Goal: Task Accomplishment & Management: Manage account settings

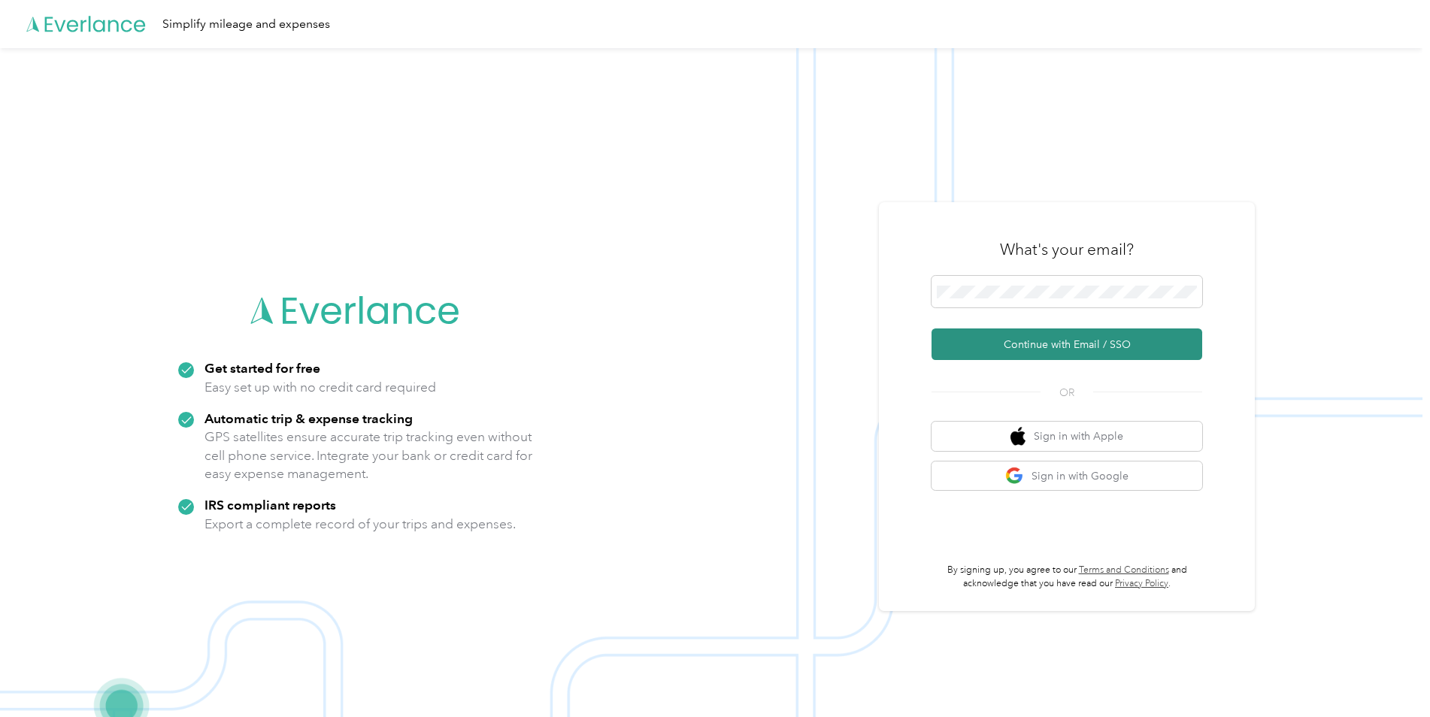
click at [1033, 341] on button "Continue with Email / SSO" at bounding box center [1066, 344] width 271 height 32
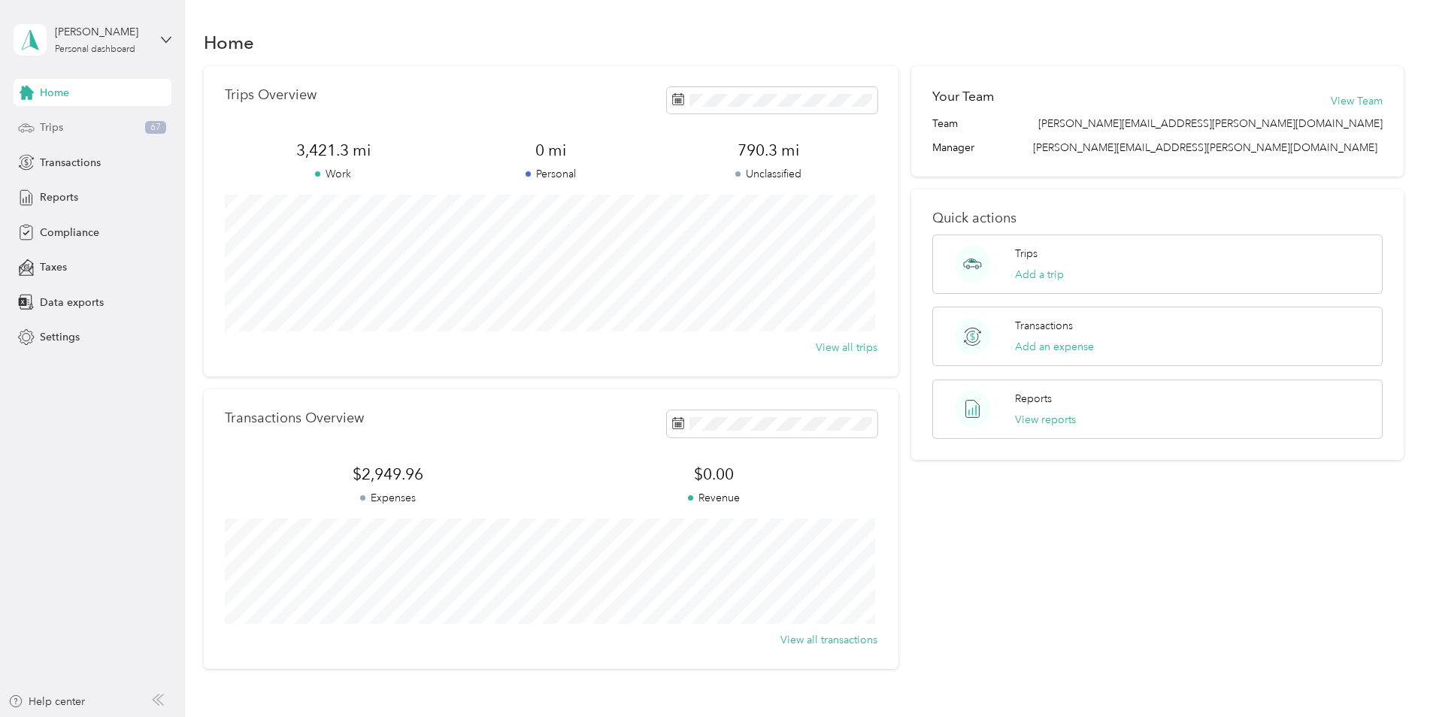
click at [49, 131] on span "Trips" at bounding box center [51, 128] width 23 height 16
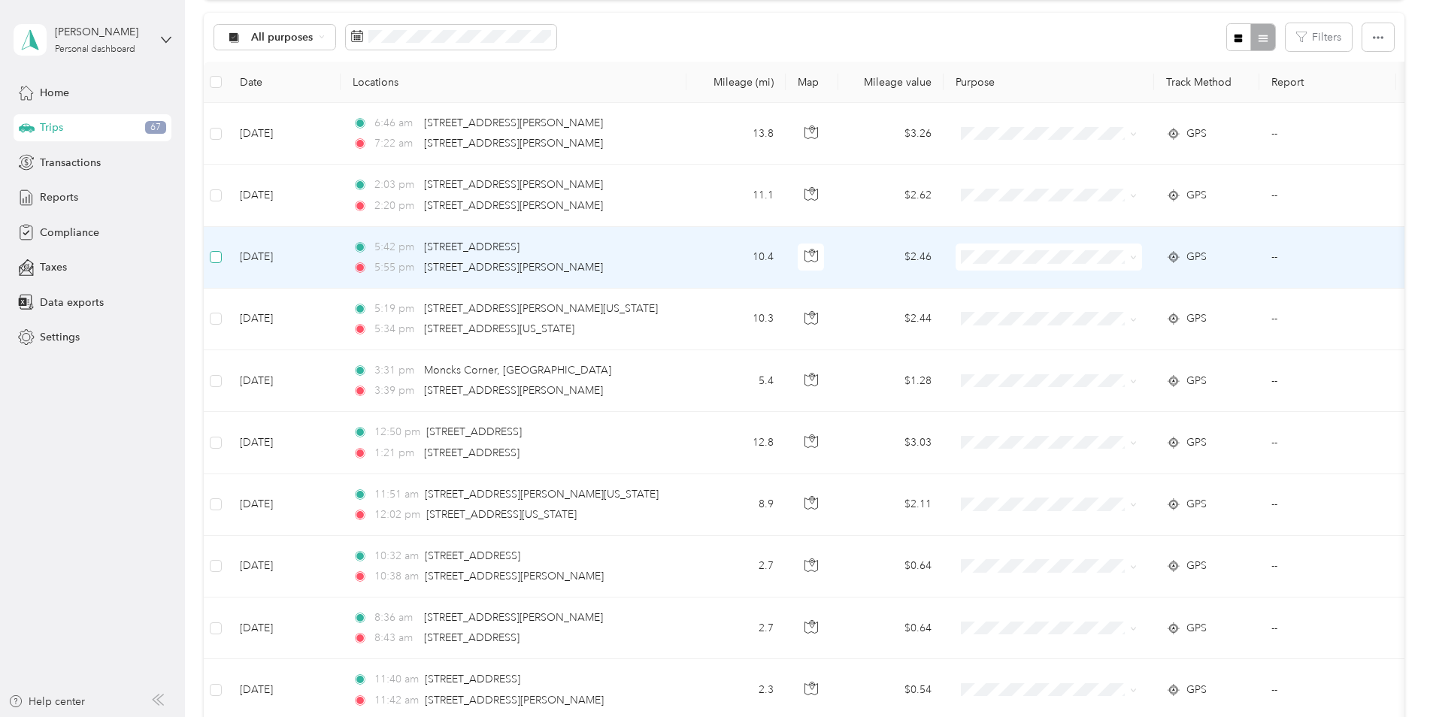
scroll to position [149, 0]
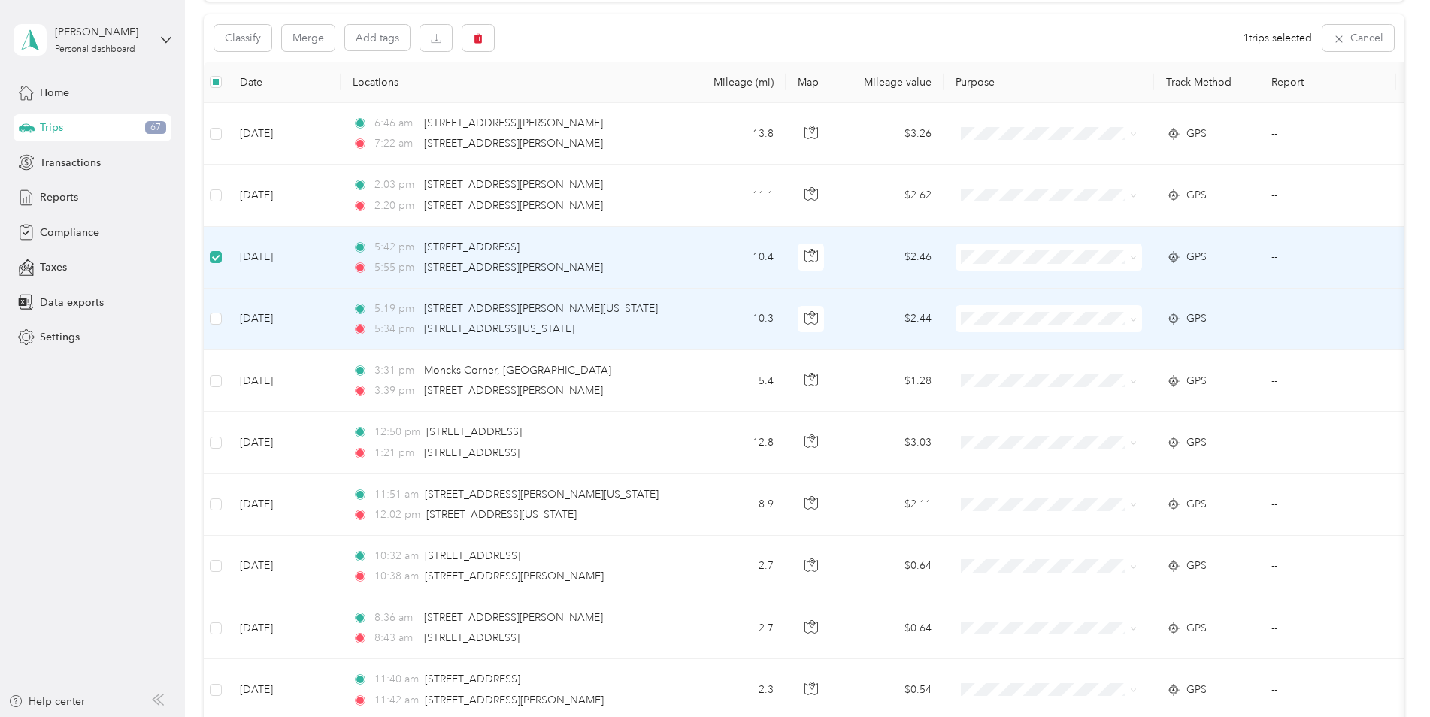
click at [221, 328] on td at bounding box center [216, 320] width 24 height 62
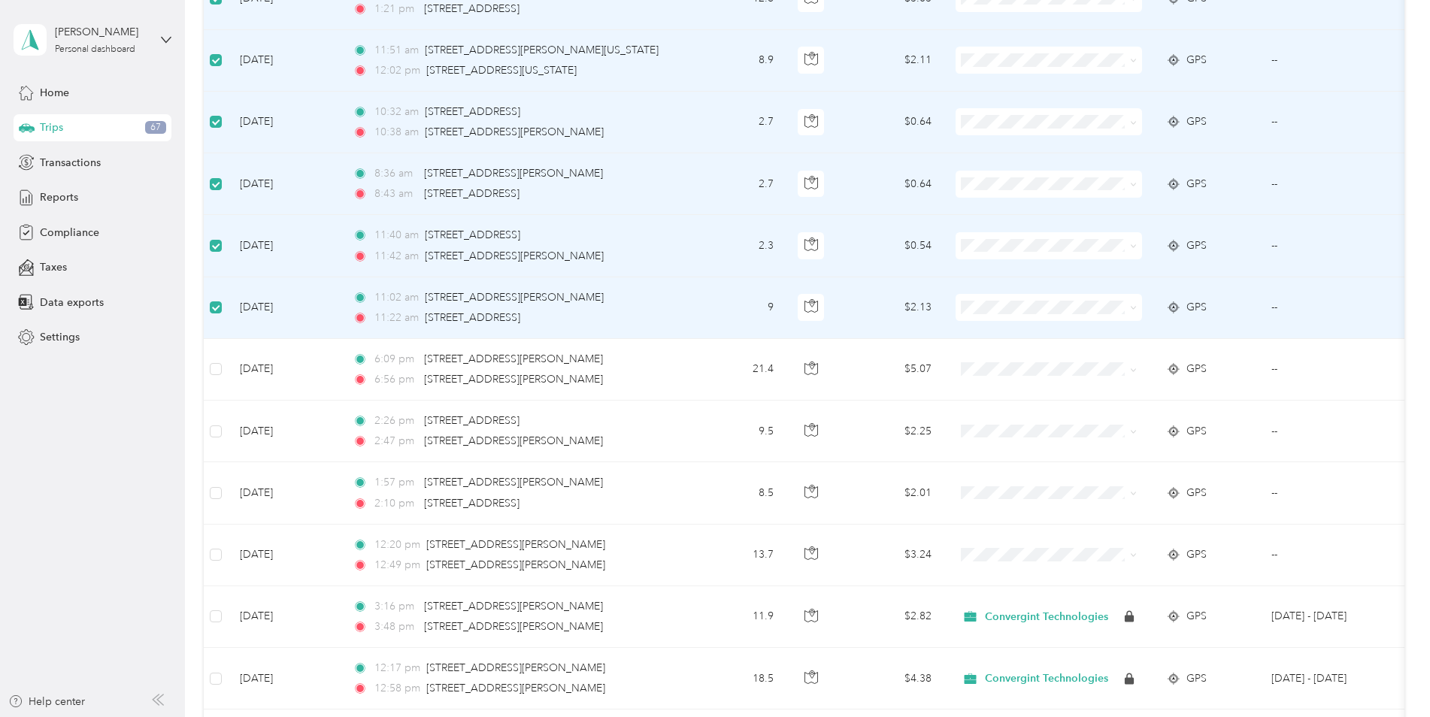
scroll to position [600, 0]
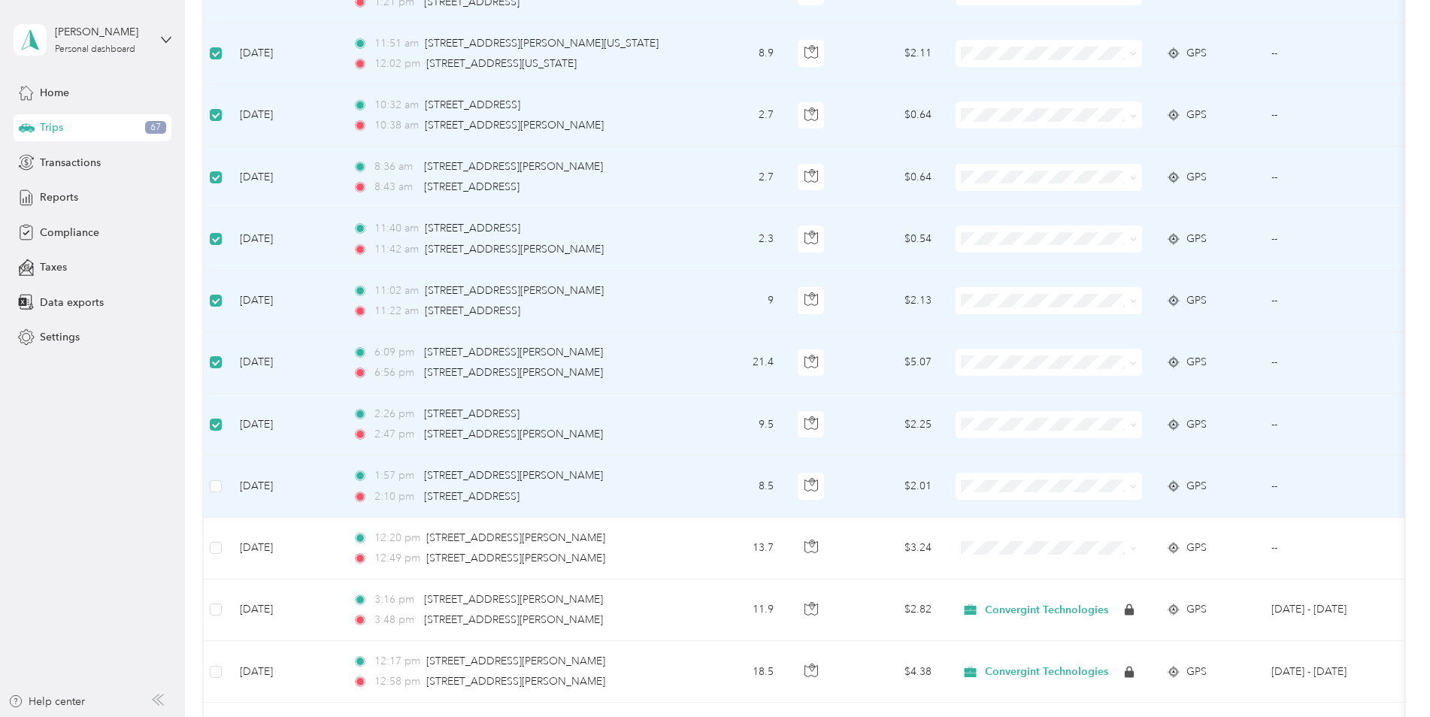
click at [225, 488] on td at bounding box center [216, 487] width 24 height 62
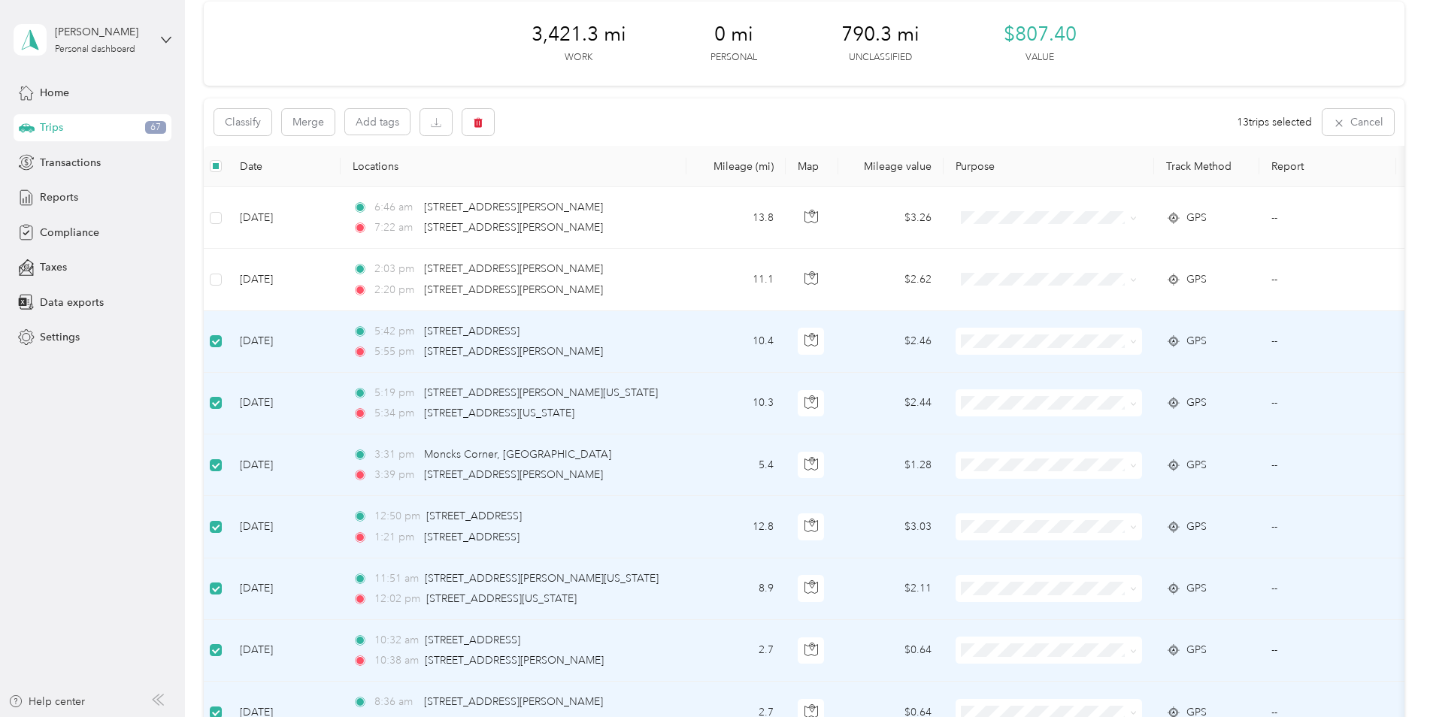
scroll to position [49, 0]
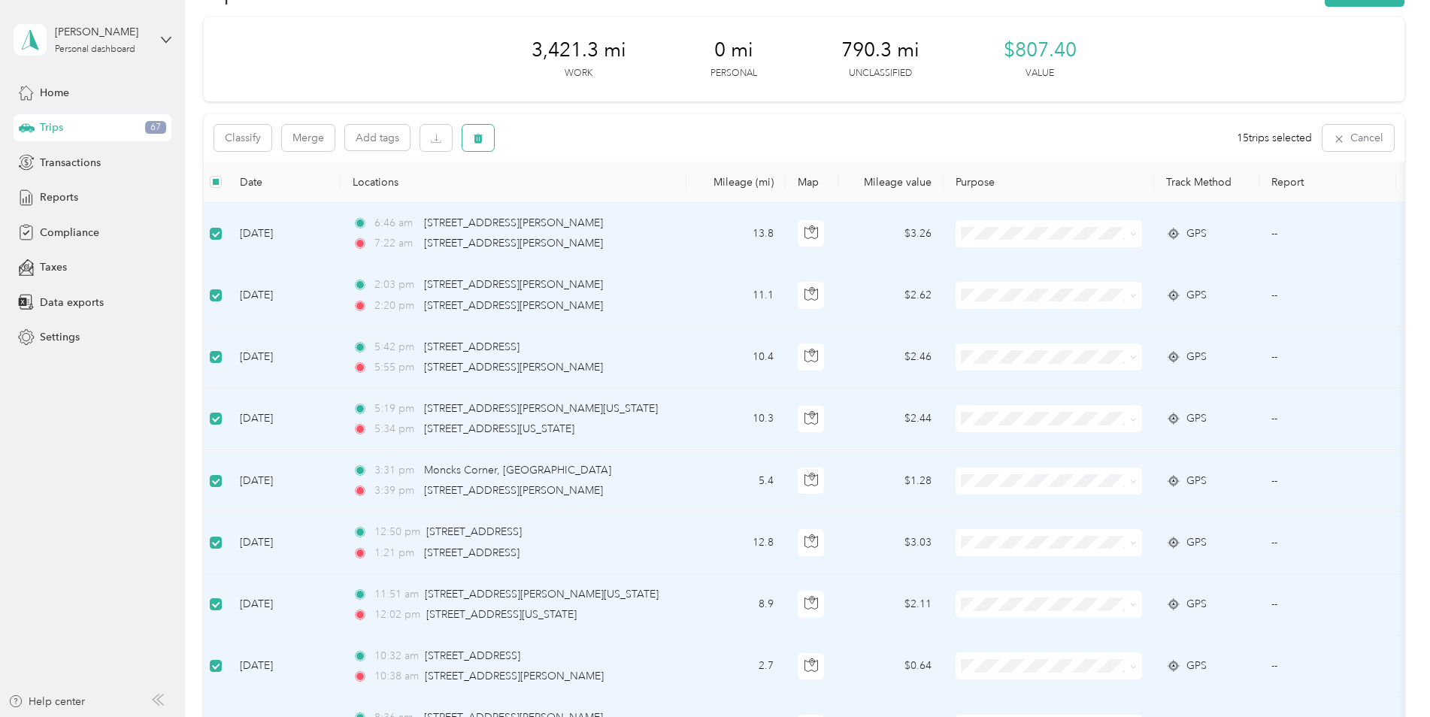
click at [483, 138] on icon "button" at bounding box center [478, 138] width 11 height 11
click at [587, 201] on button "Yes" at bounding box center [592, 201] width 29 height 24
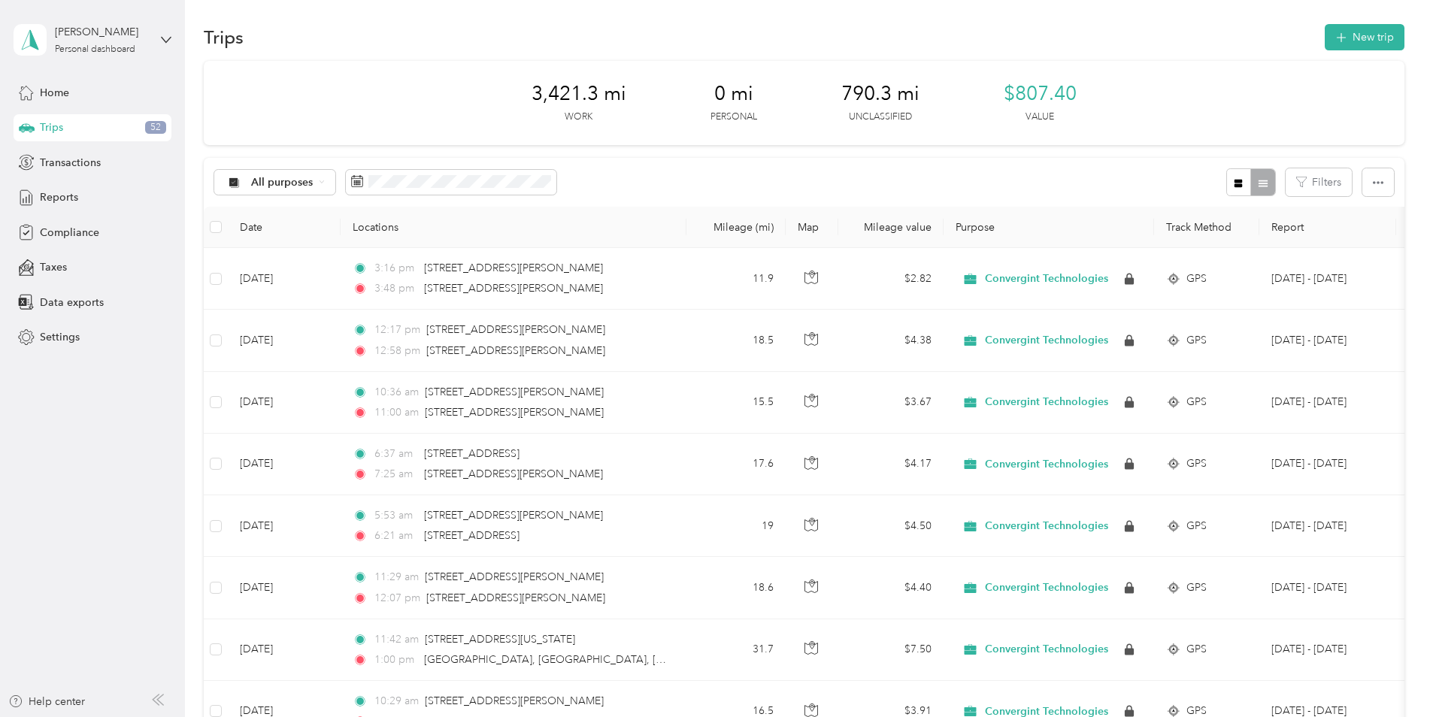
scroll to position [0, 0]
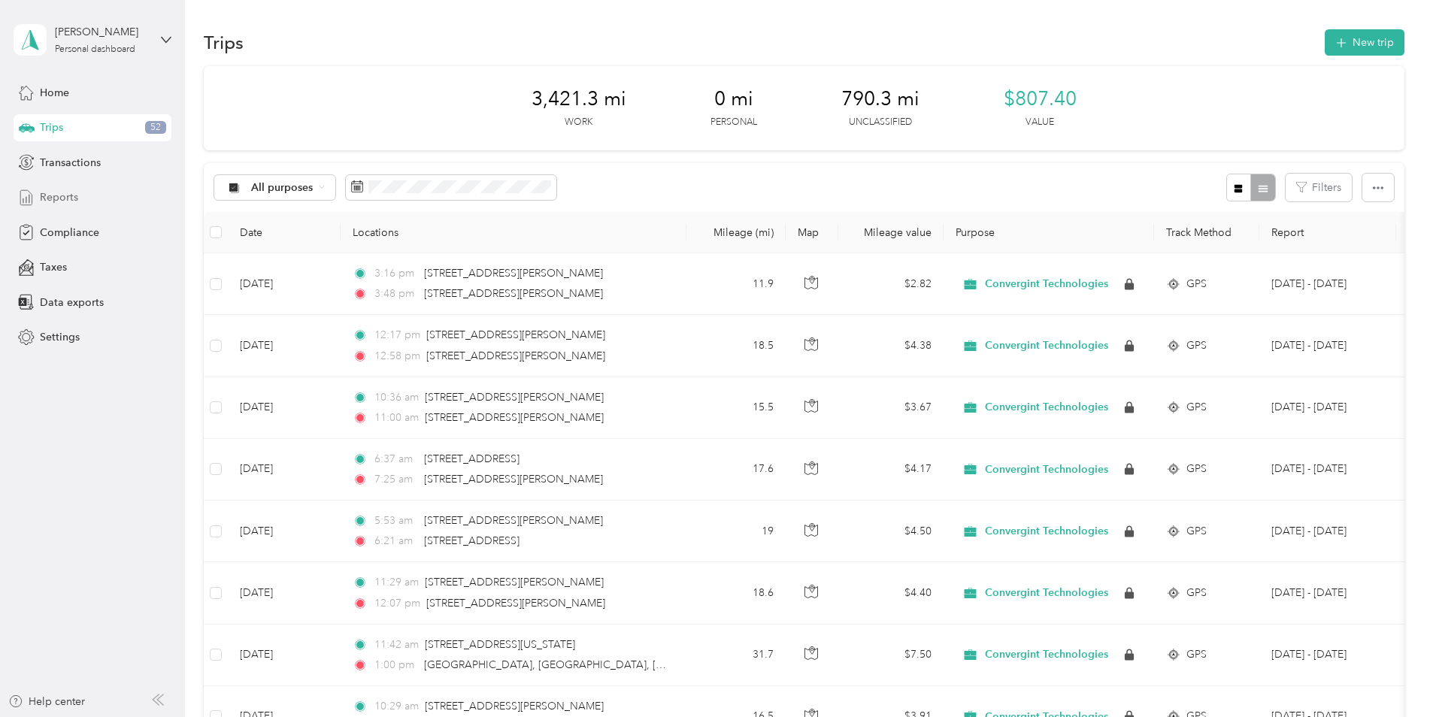
click at [59, 198] on span "Reports" at bounding box center [59, 197] width 38 height 16
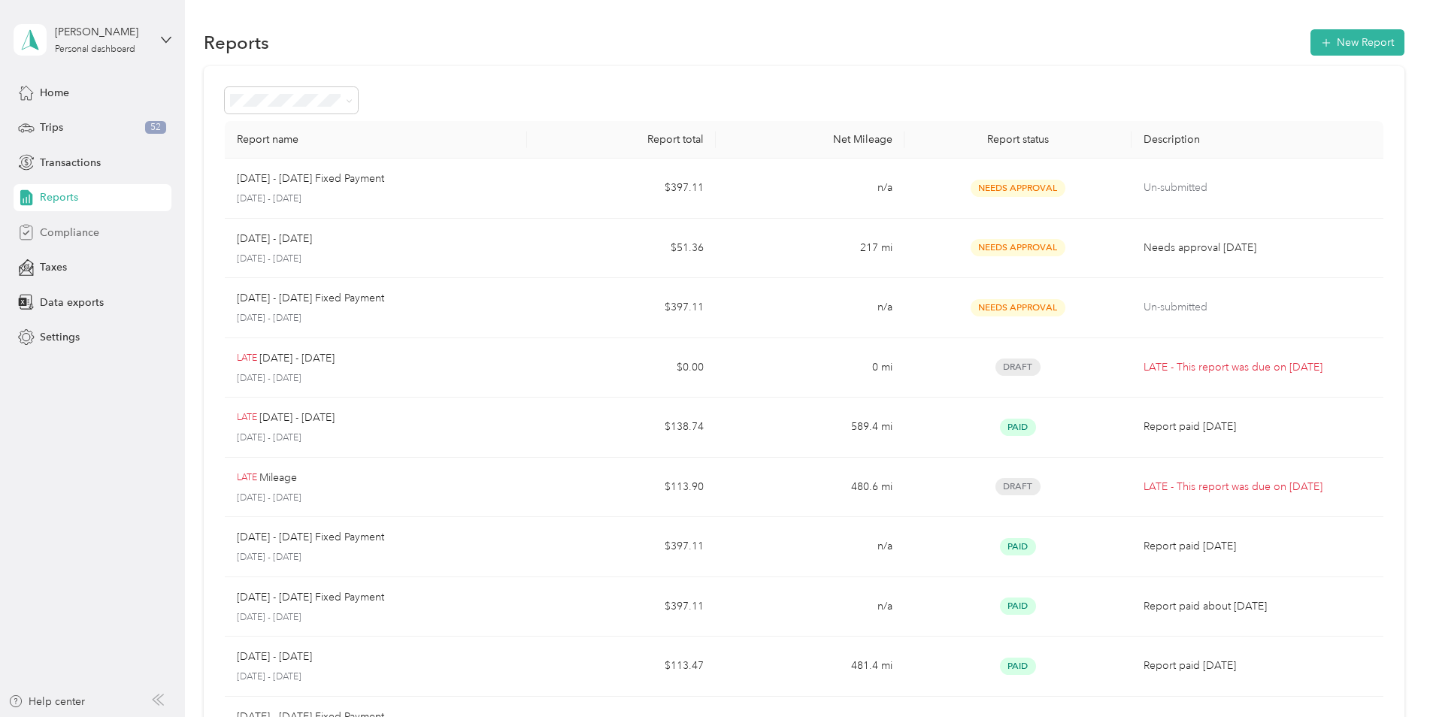
click at [58, 233] on span "Compliance" at bounding box center [69, 233] width 59 height 16
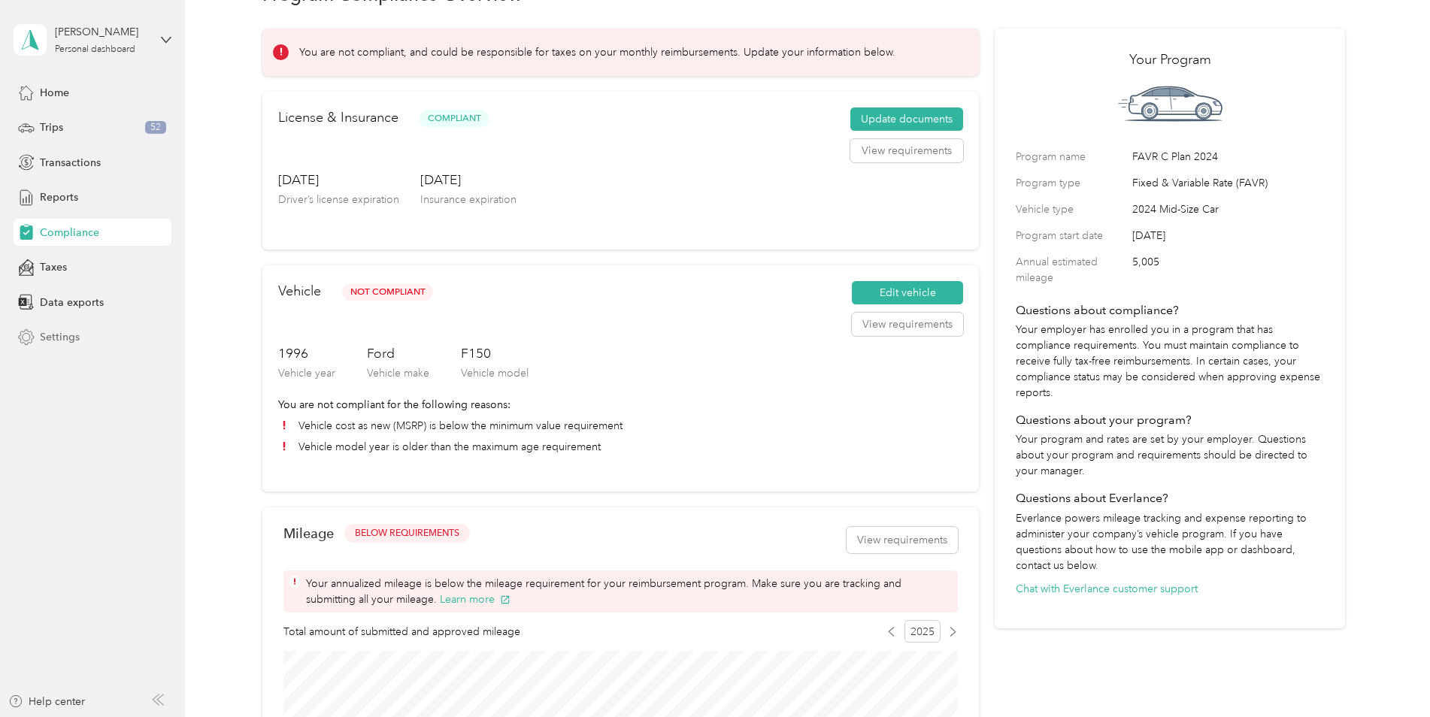
scroll to position [20, 0]
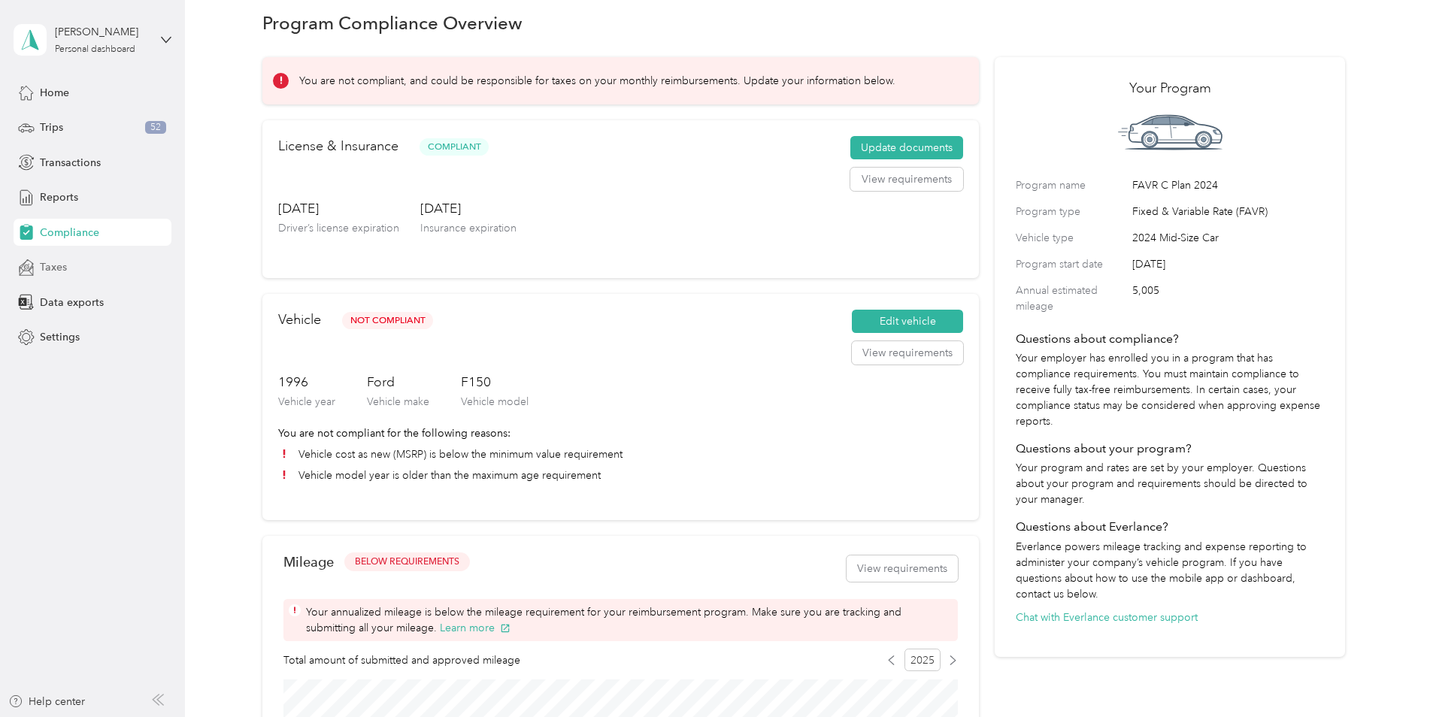
click at [50, 266] on span "Taxes" at bounding box center [53, 267] width 27 height 16
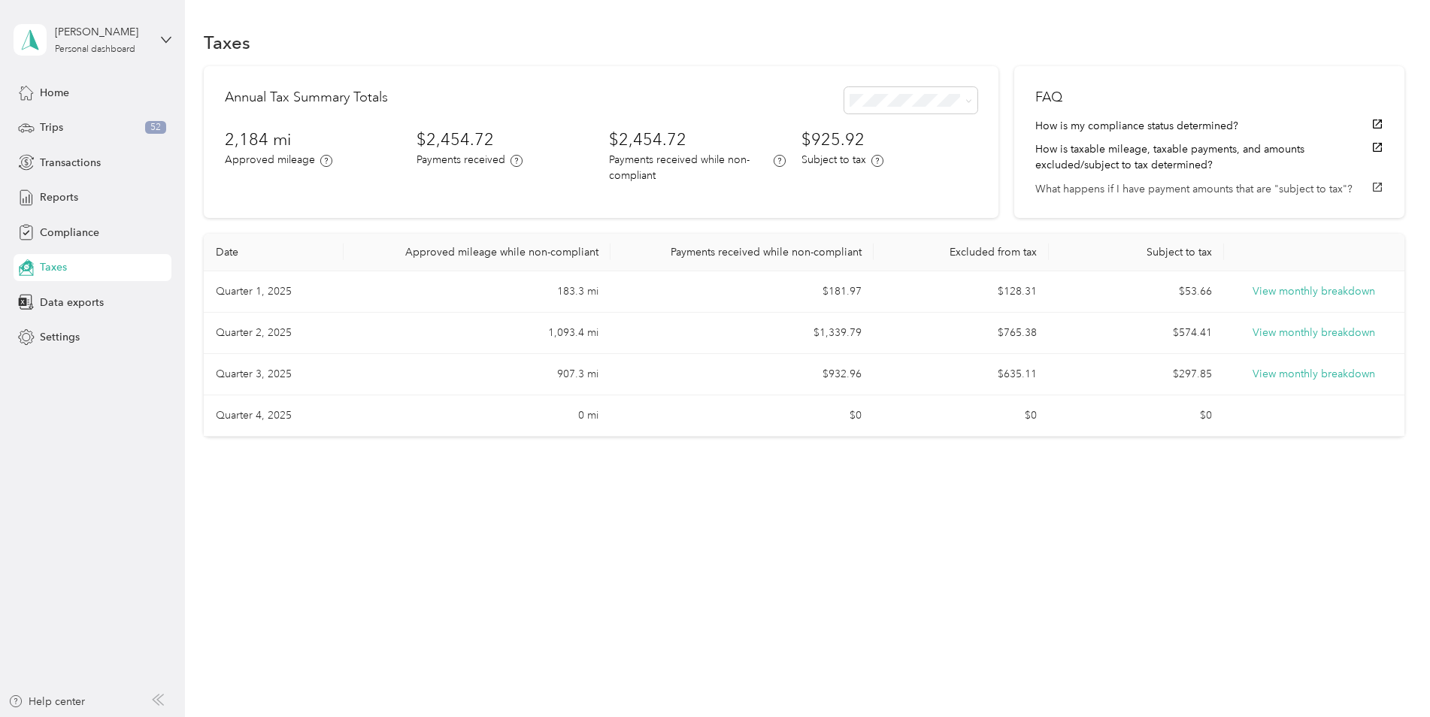
click at [1266, 189] on button "What happens if I have payment amounts that are "subject to tax"?" at bounding box center [1208, 189] width 347 height 16
